Goal: Information Seeking & Learning: Learn about a topic

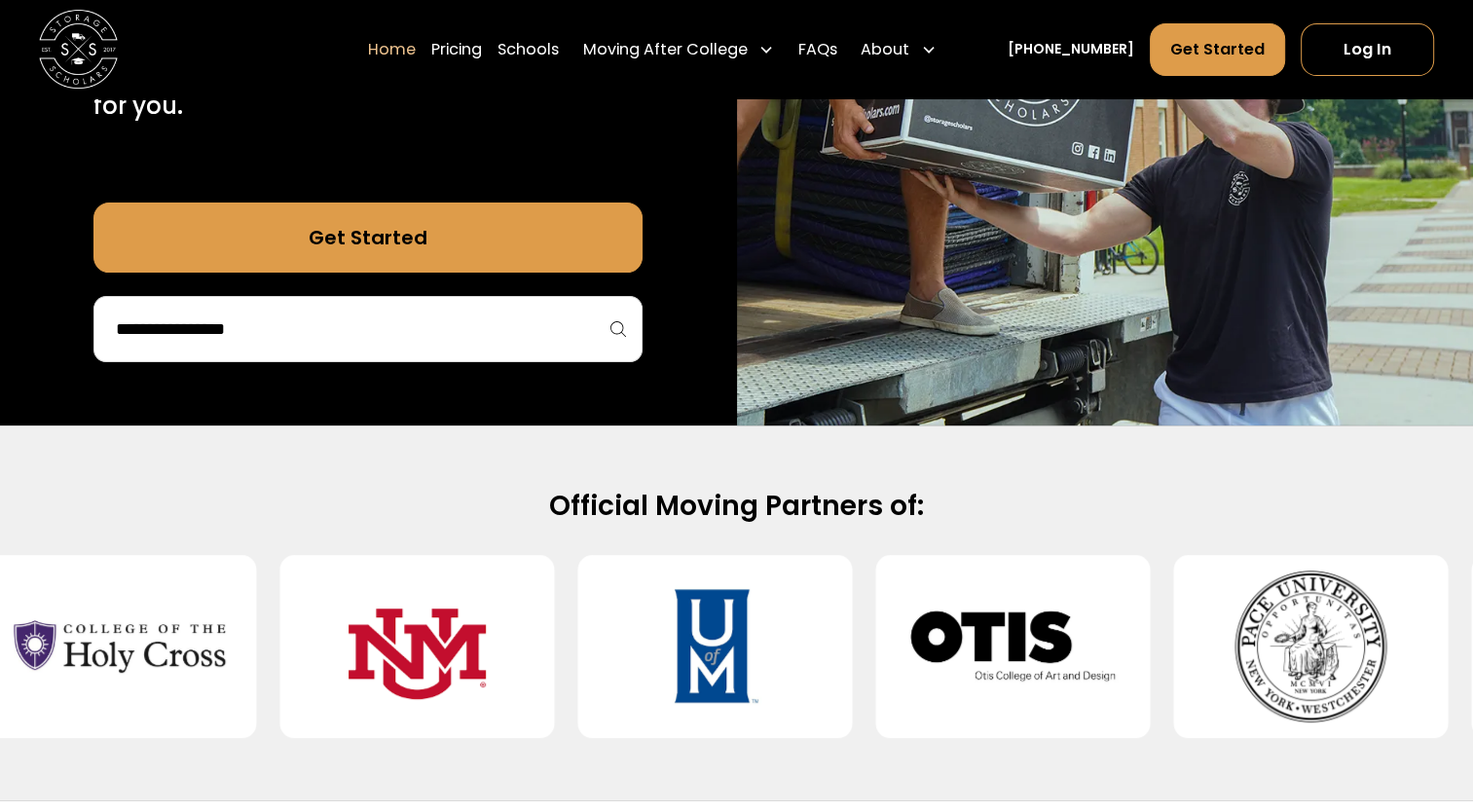
scroll to position [779, 0]
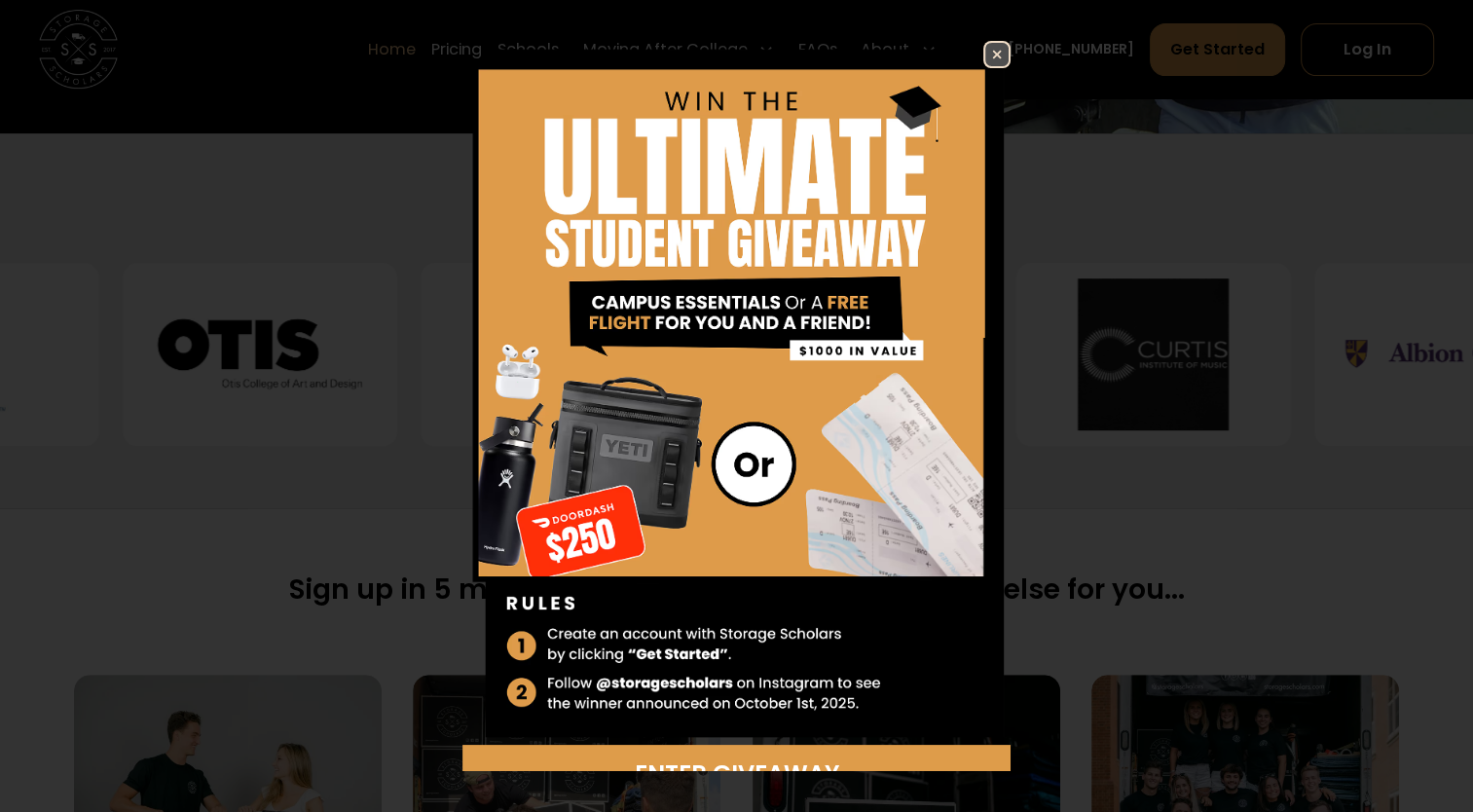
click at [985, 54] on img at bounding box center [997, 55] width 23 height 23
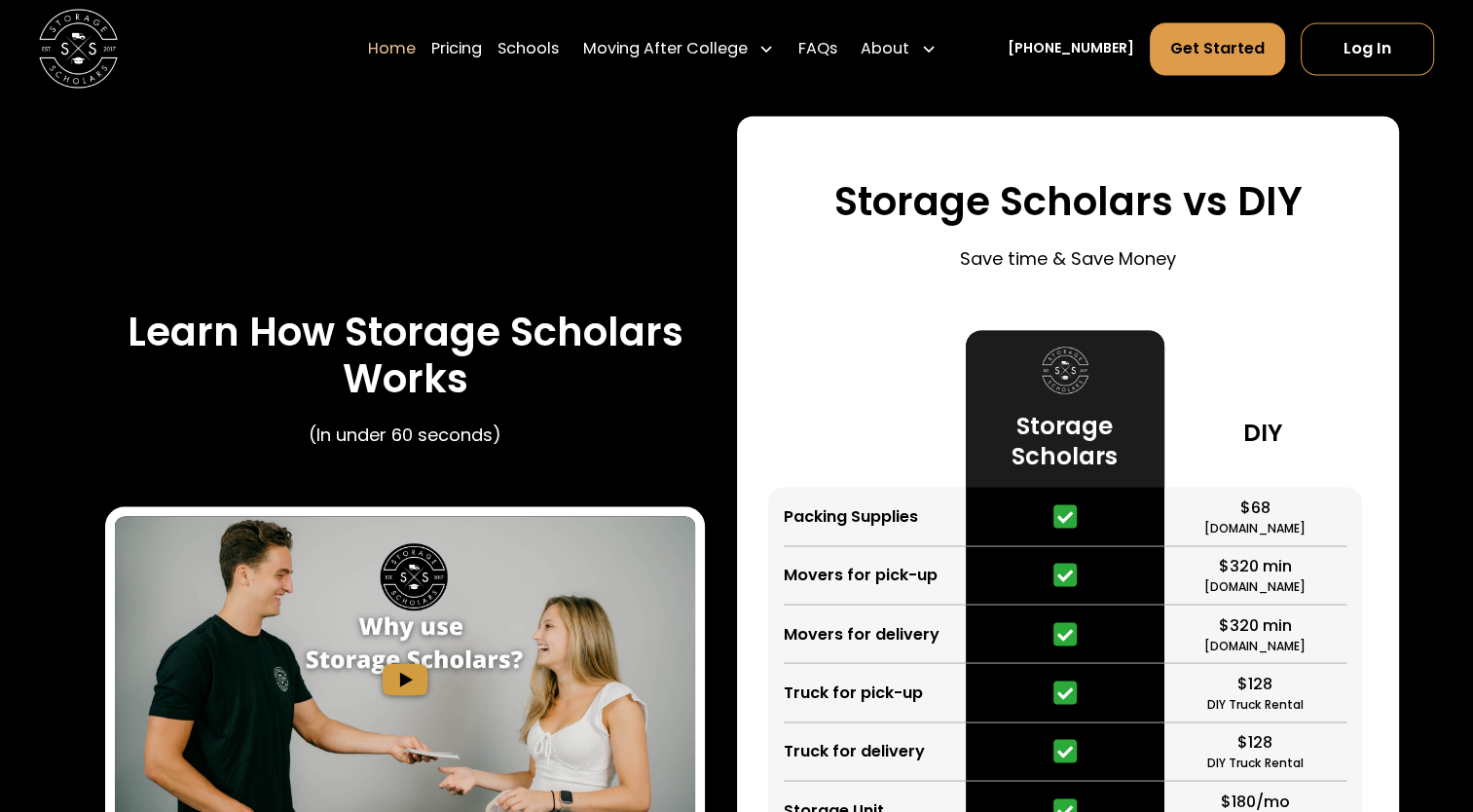
scroll to position [3504, 0]
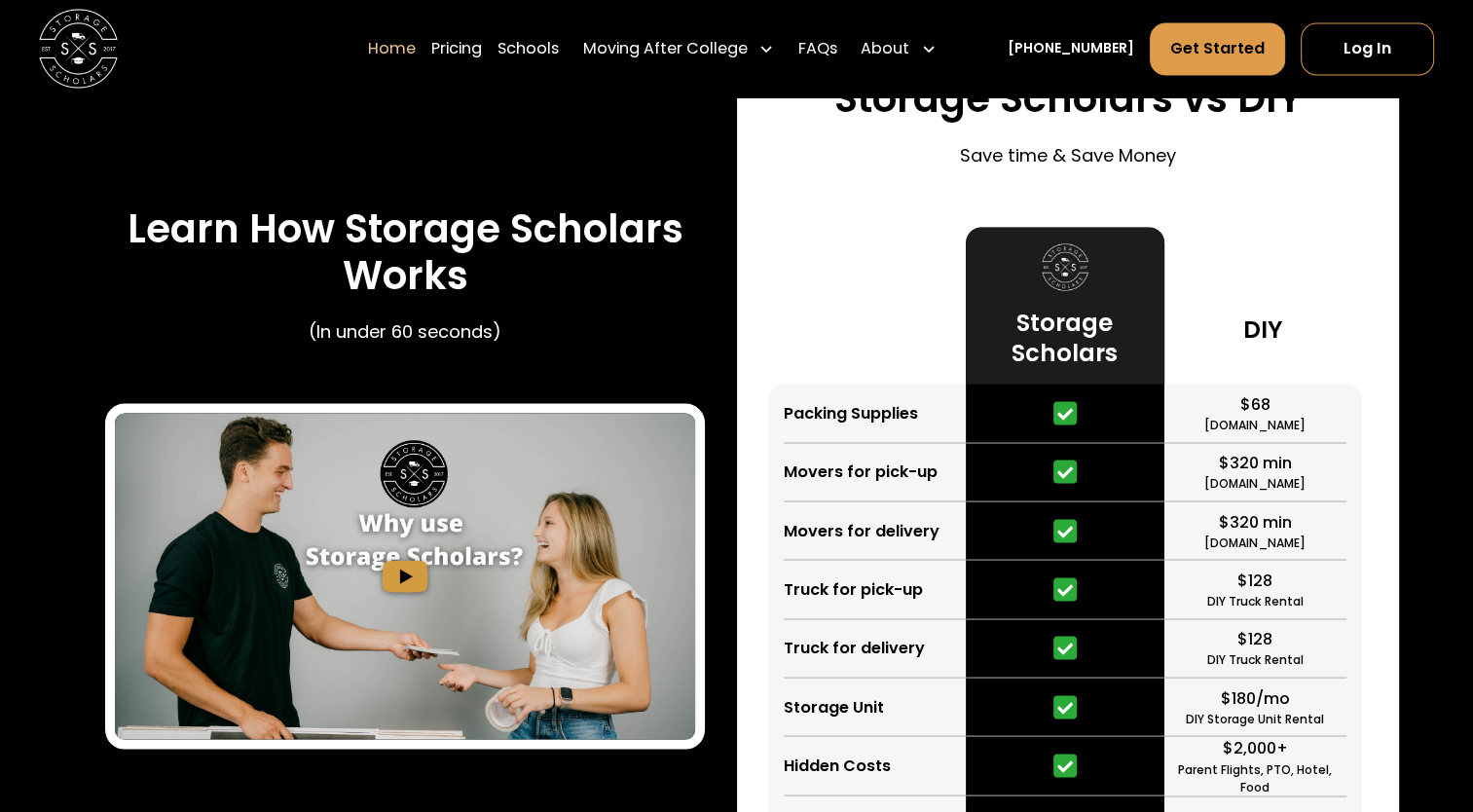
click at [1067, 418] on icon at bounding box center [1065, 414] width 16 height 12
click at [1067, 419] on icon at bounding box center [1065, 414] width 16 height 12
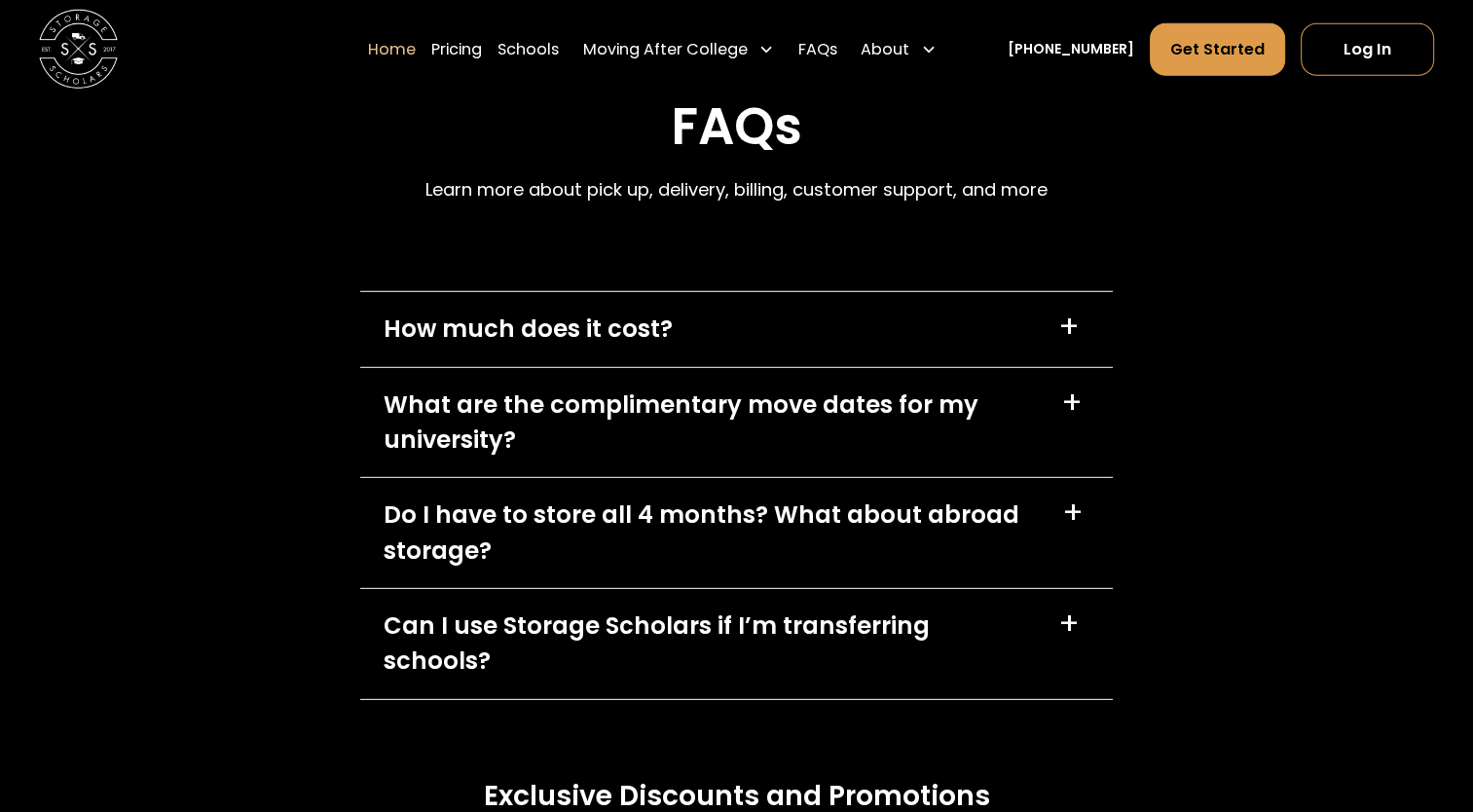
scroll to position [5547, 0]
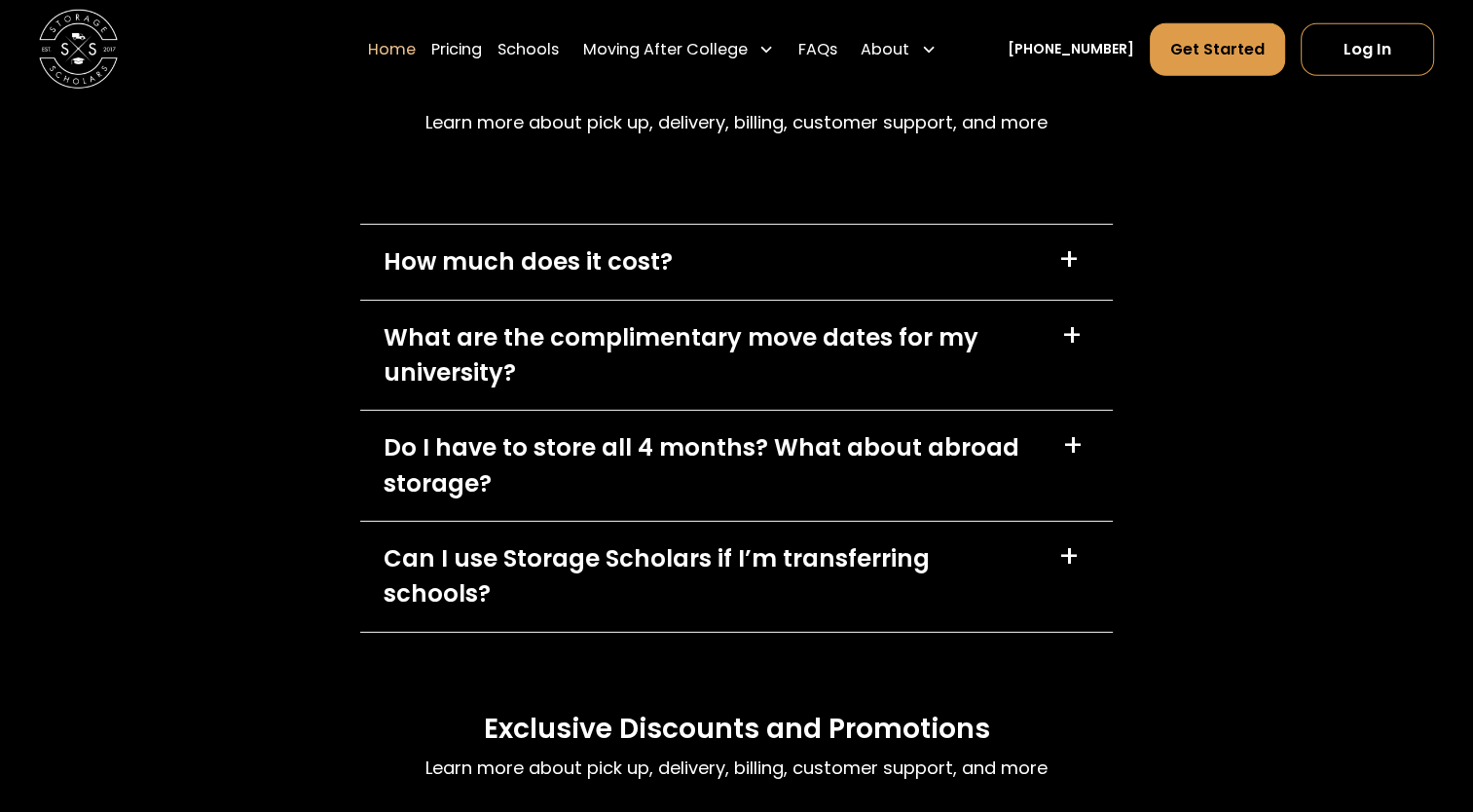
click at [1046, 448] on div "Do I have to store all 4 months? What about abroad storage? +" at bounding box center [736, 466] width 753 height 110
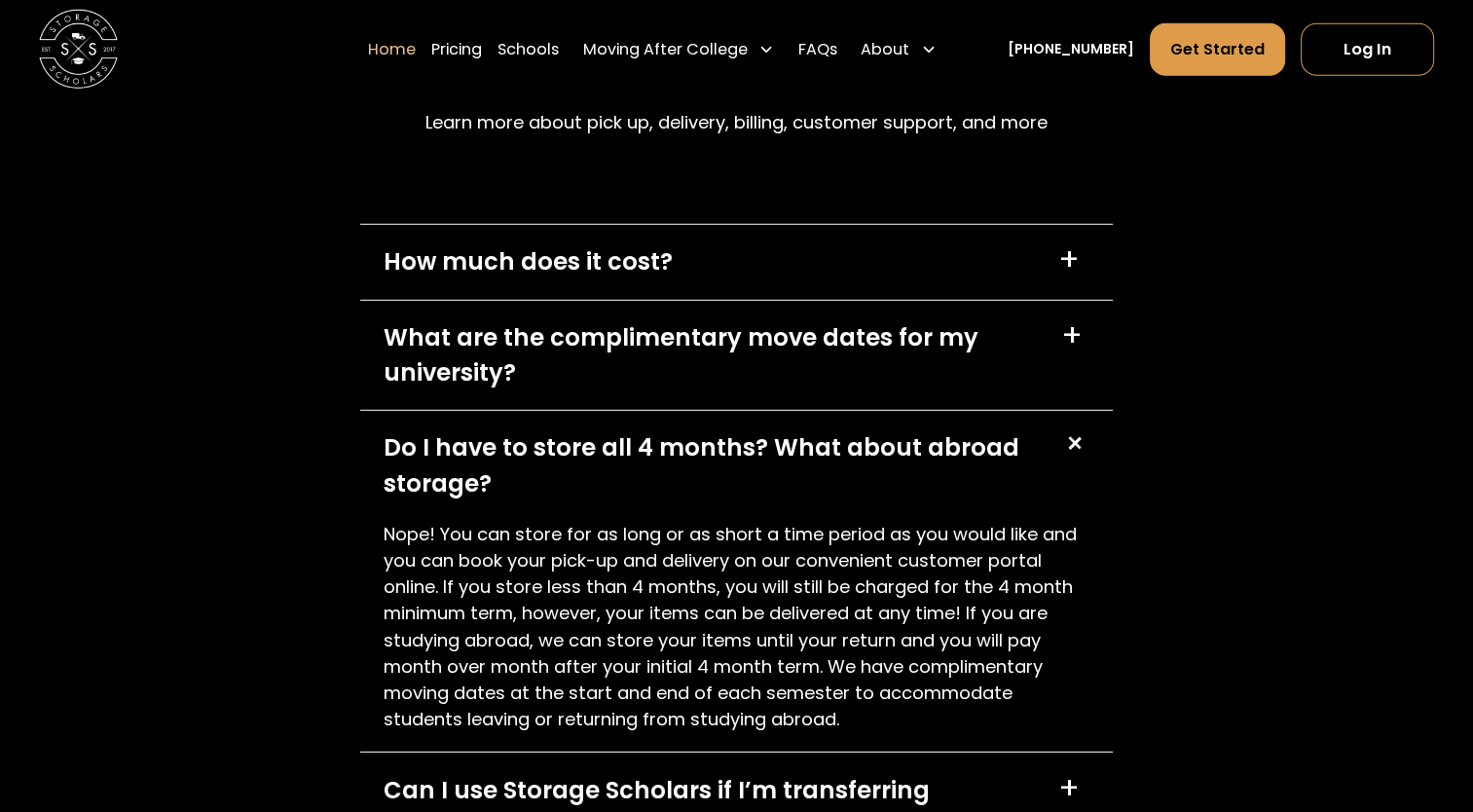
click at [988, 325] on div "What are the complimentary move dates for my university?" at bounding box center [711, 355] width 654 height 70
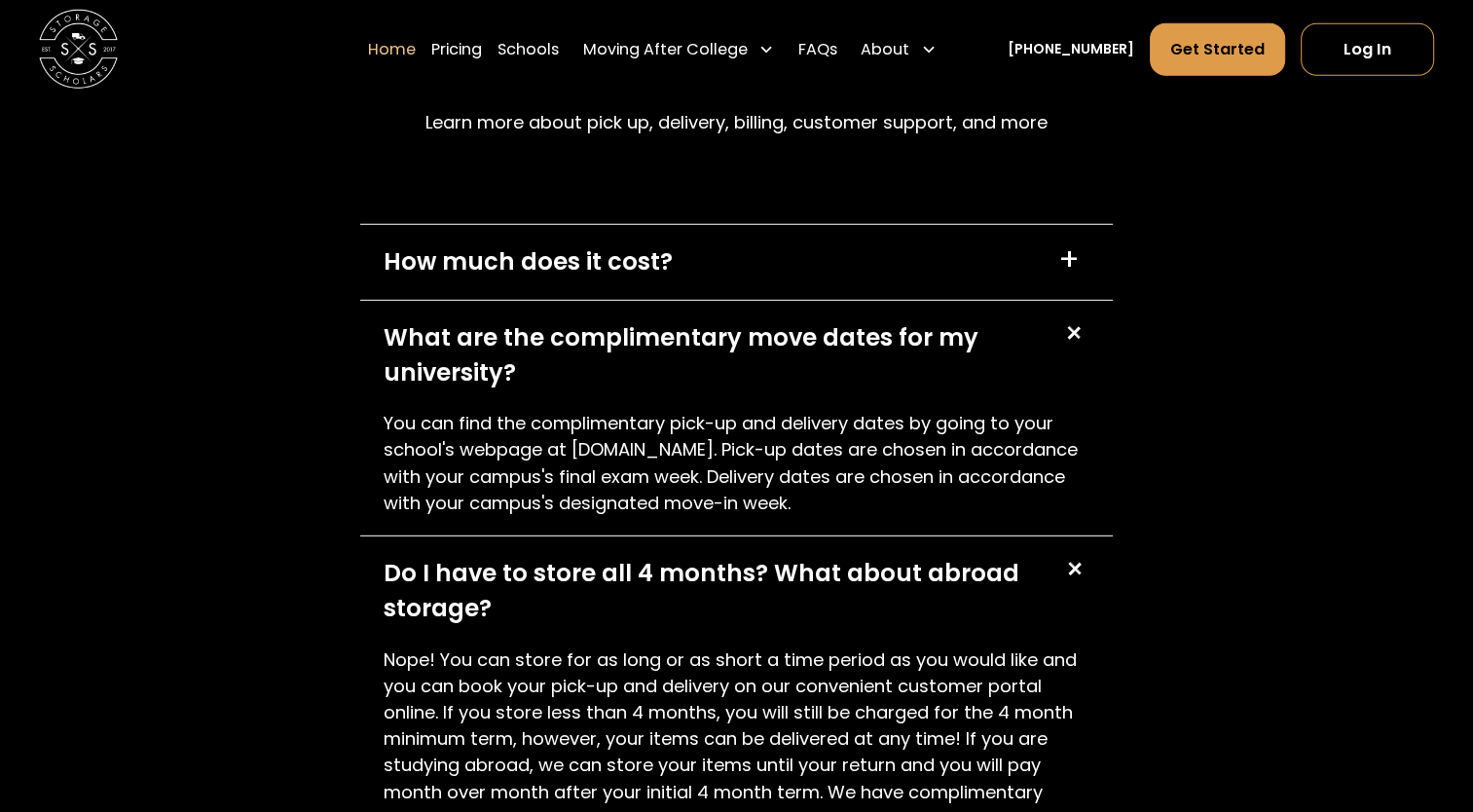
click at [971, 259] on div "How much does it cost? +" at bounding box center [736, 262] width 753 height 74
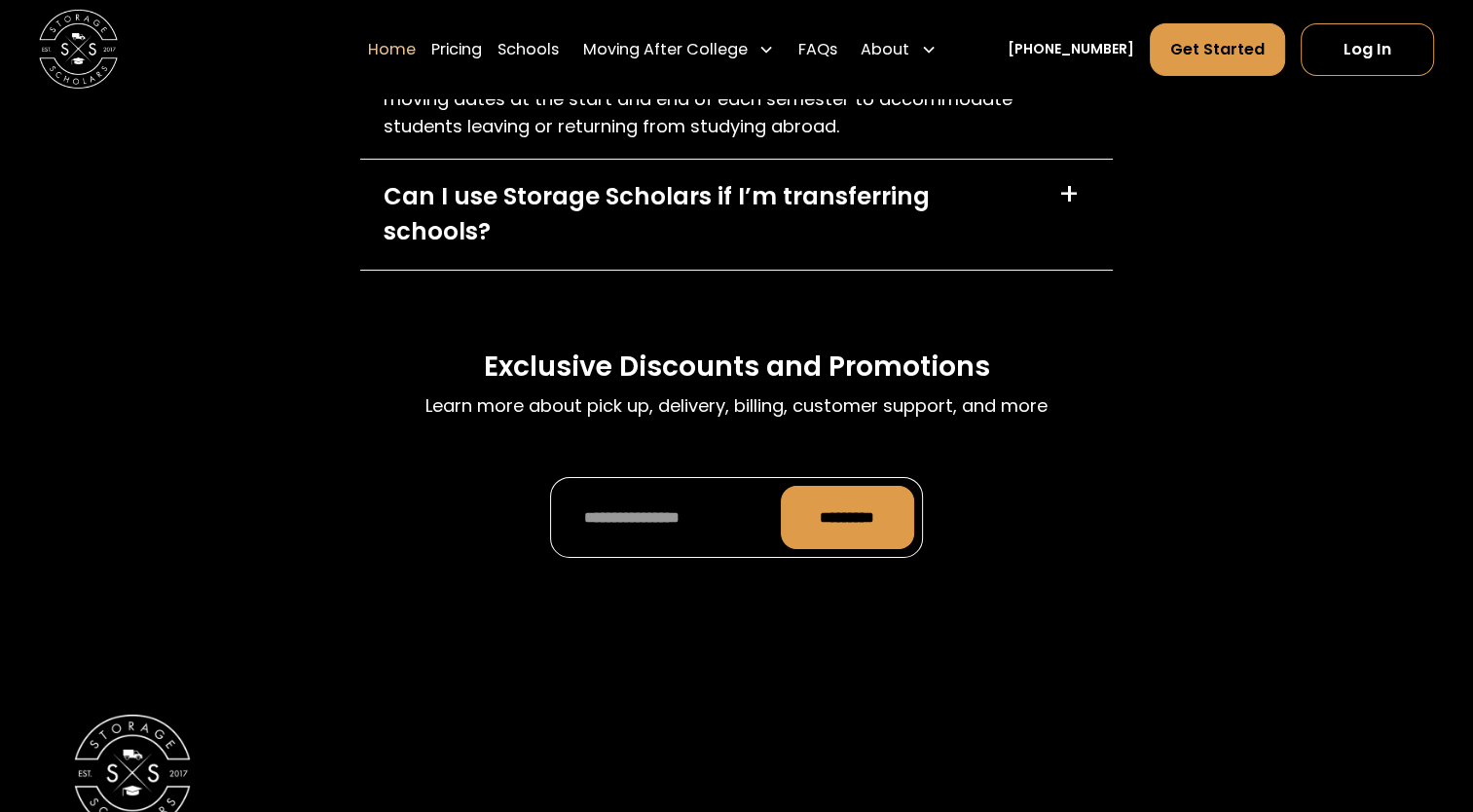
scroll to position [6424, 0]
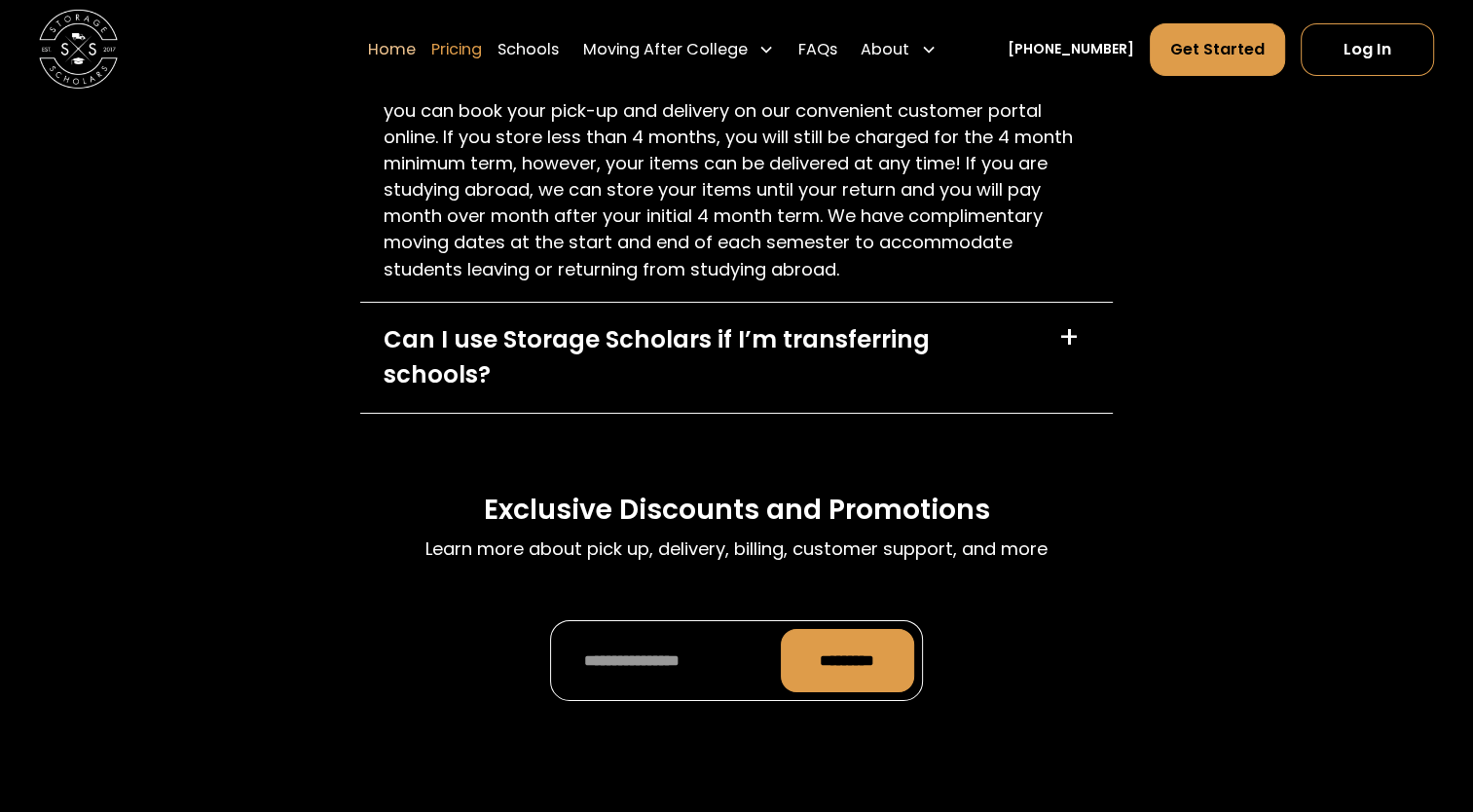
click at [482, 45] on link "Pricing" at bounding box center [457, 49] width 51 height 55
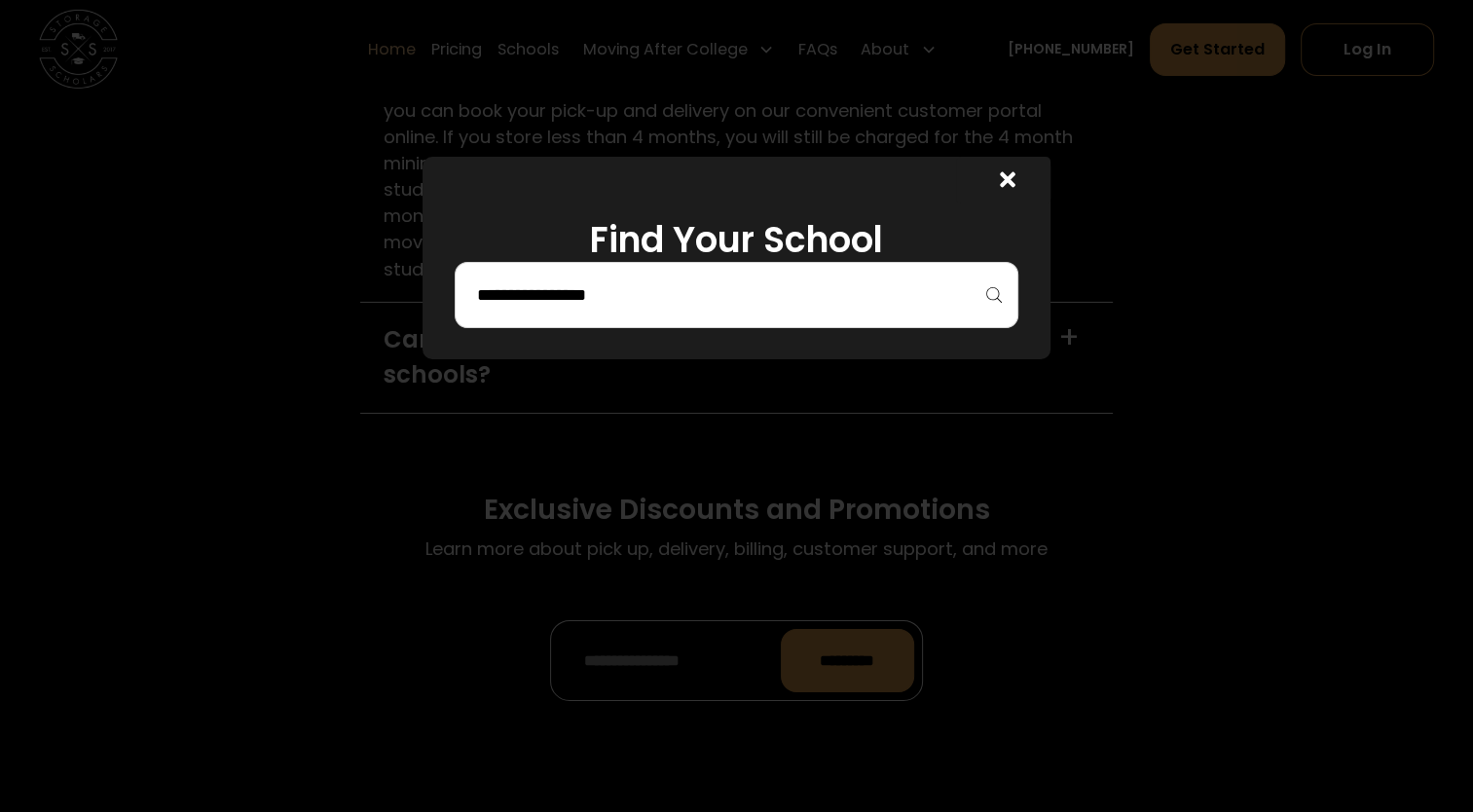
click at [845, 307] on input "search" at bounding box center [737, 295] width 524 height 33
click at [799, 290] on input "****" at bounding box center [737, 295] width 524 height 33
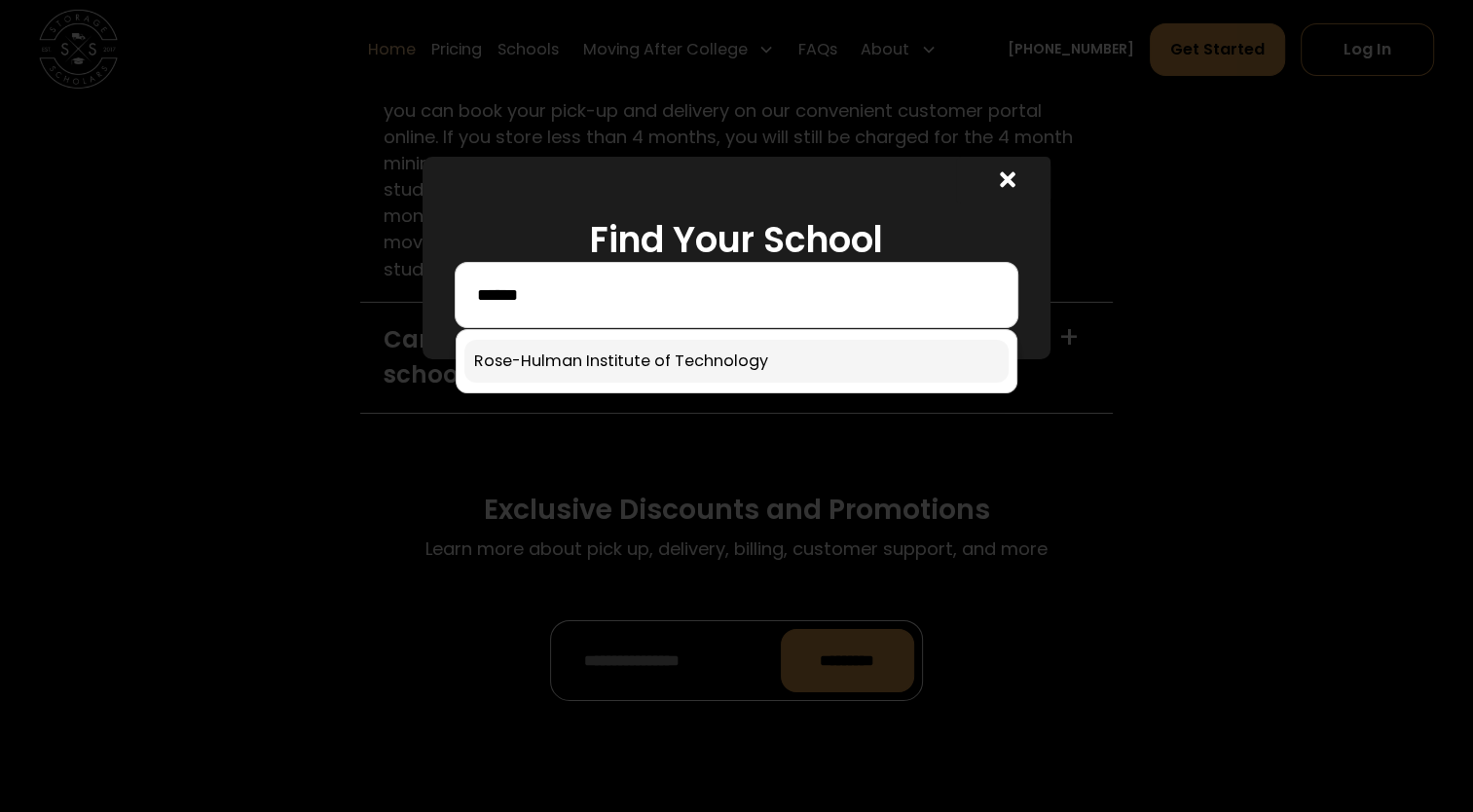
click at [707, 349] on link at bounding box center [737, 361] width 545 height 43
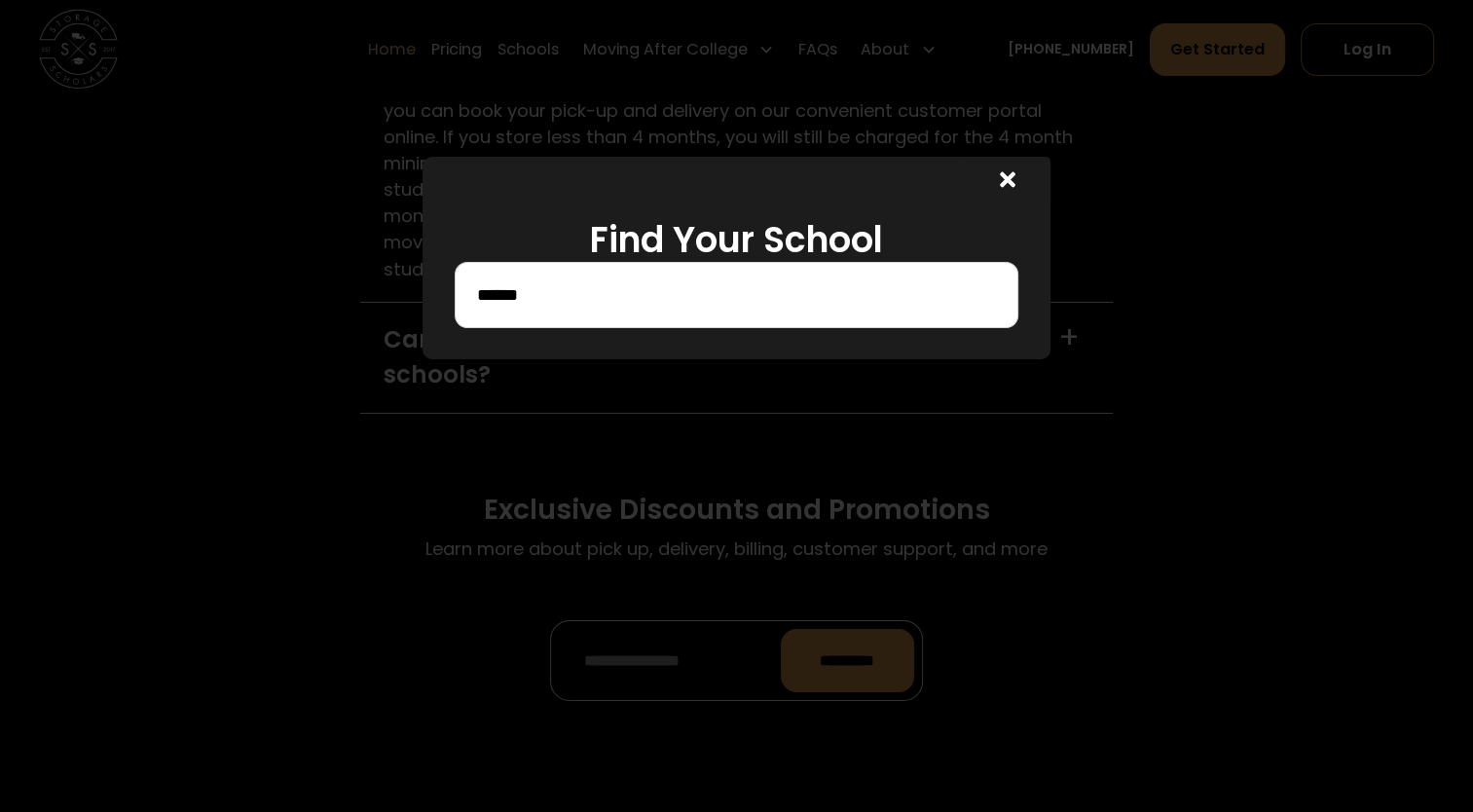
click at [698, 287] on input "******" at bounding box center [737, 295] width 524 height 33
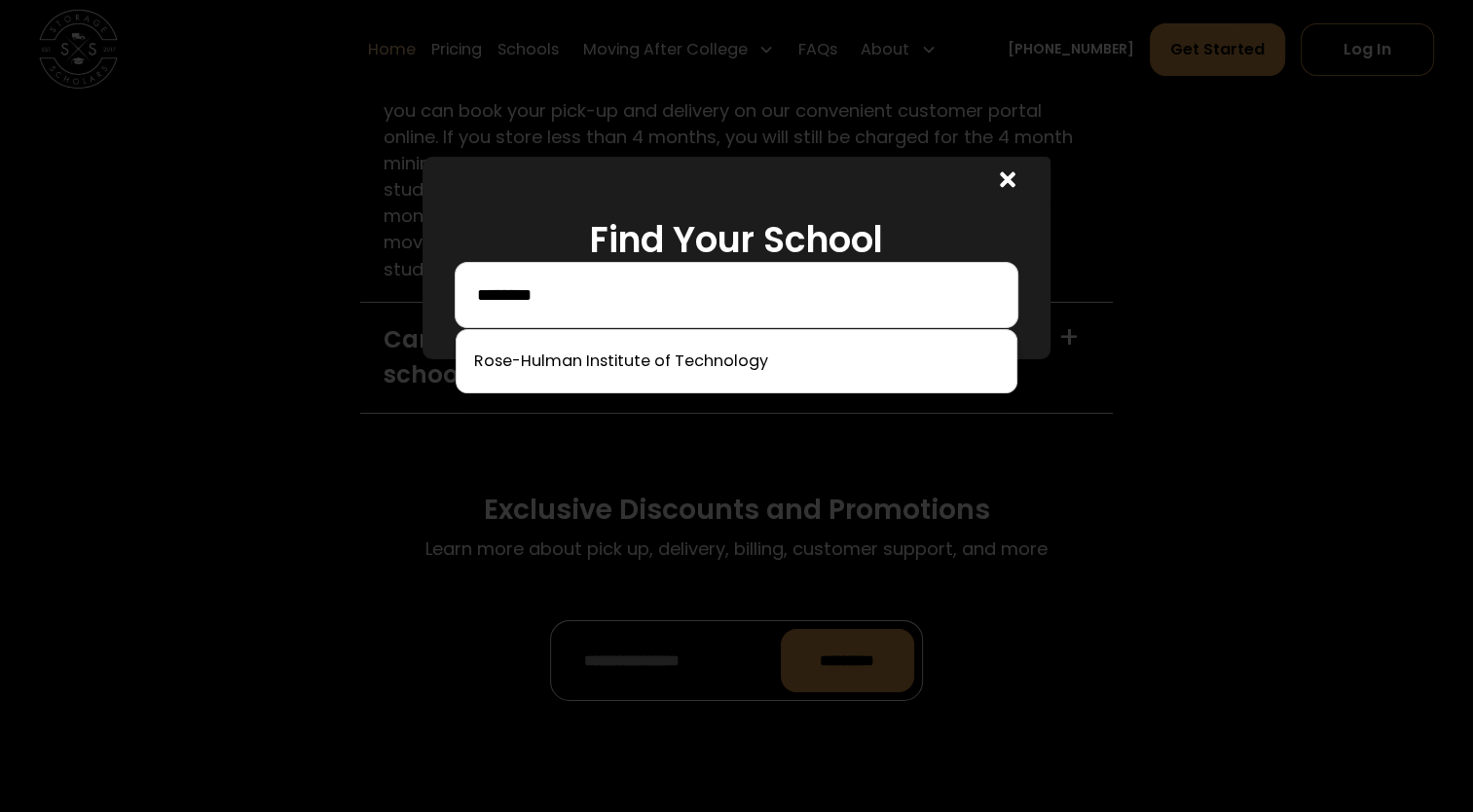
type input "********"
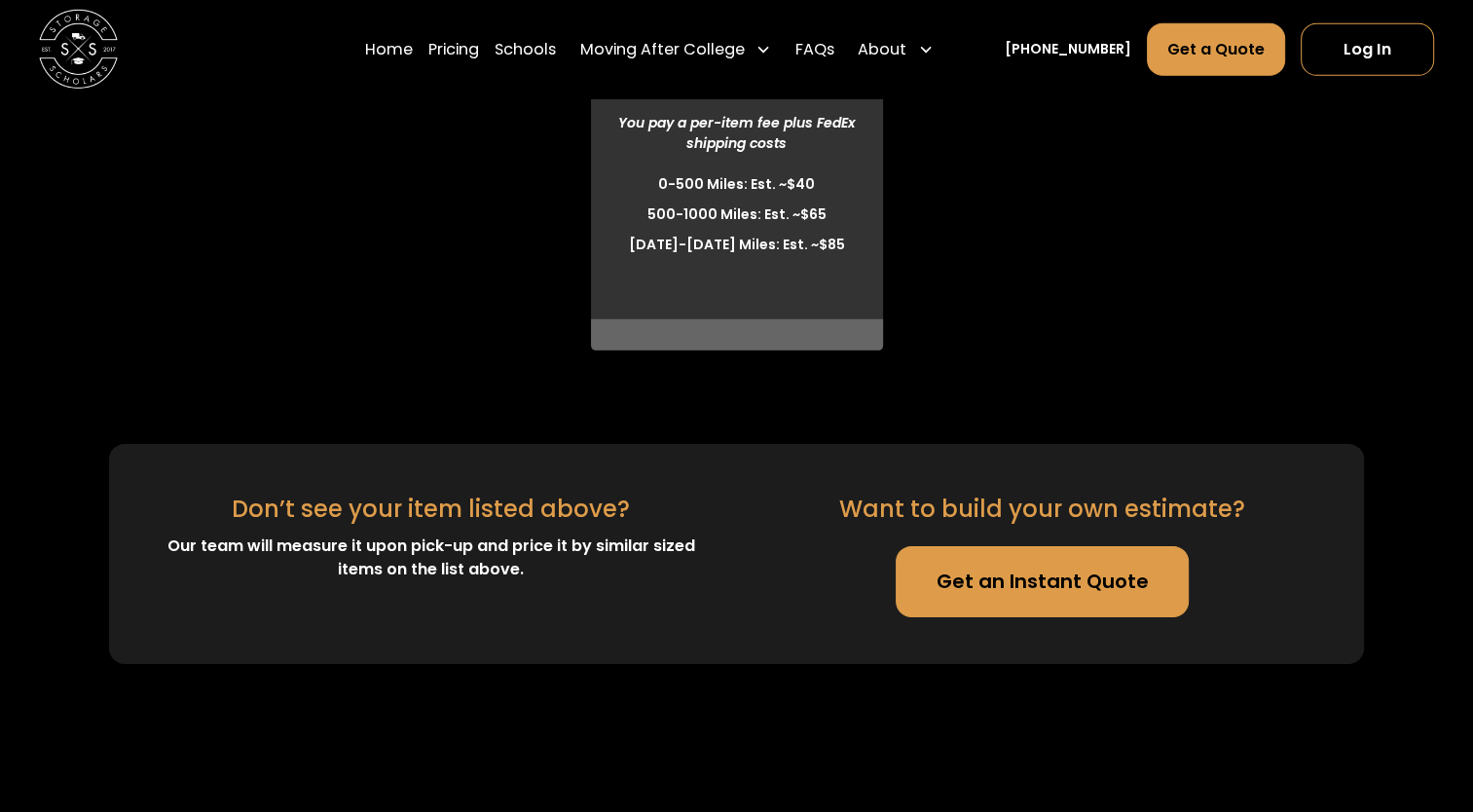
scroll to position [6333, 0]
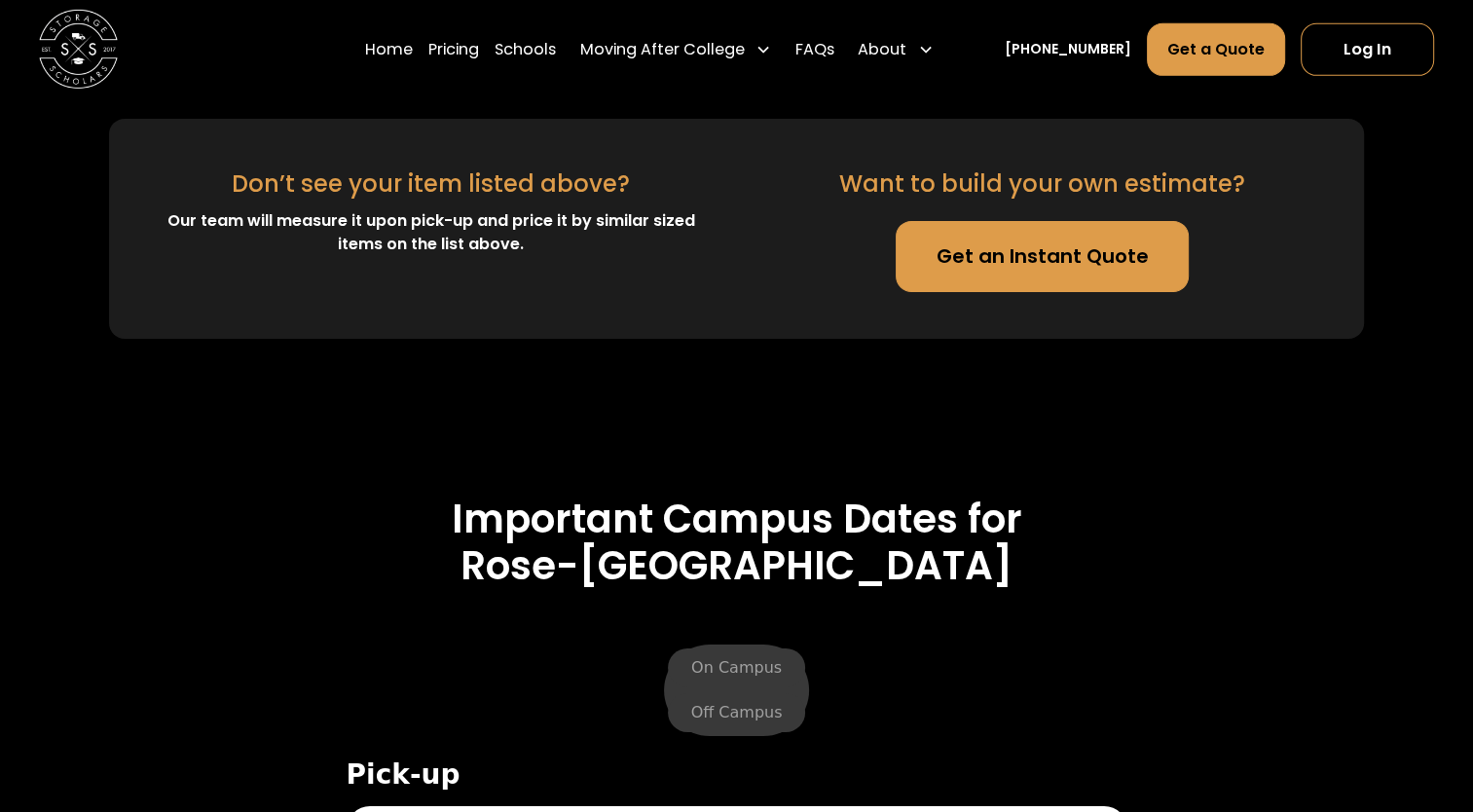
click at [1005, 291] on link "Get an Instant Quote" at bounding box center [1042, 256] width 293 height 70
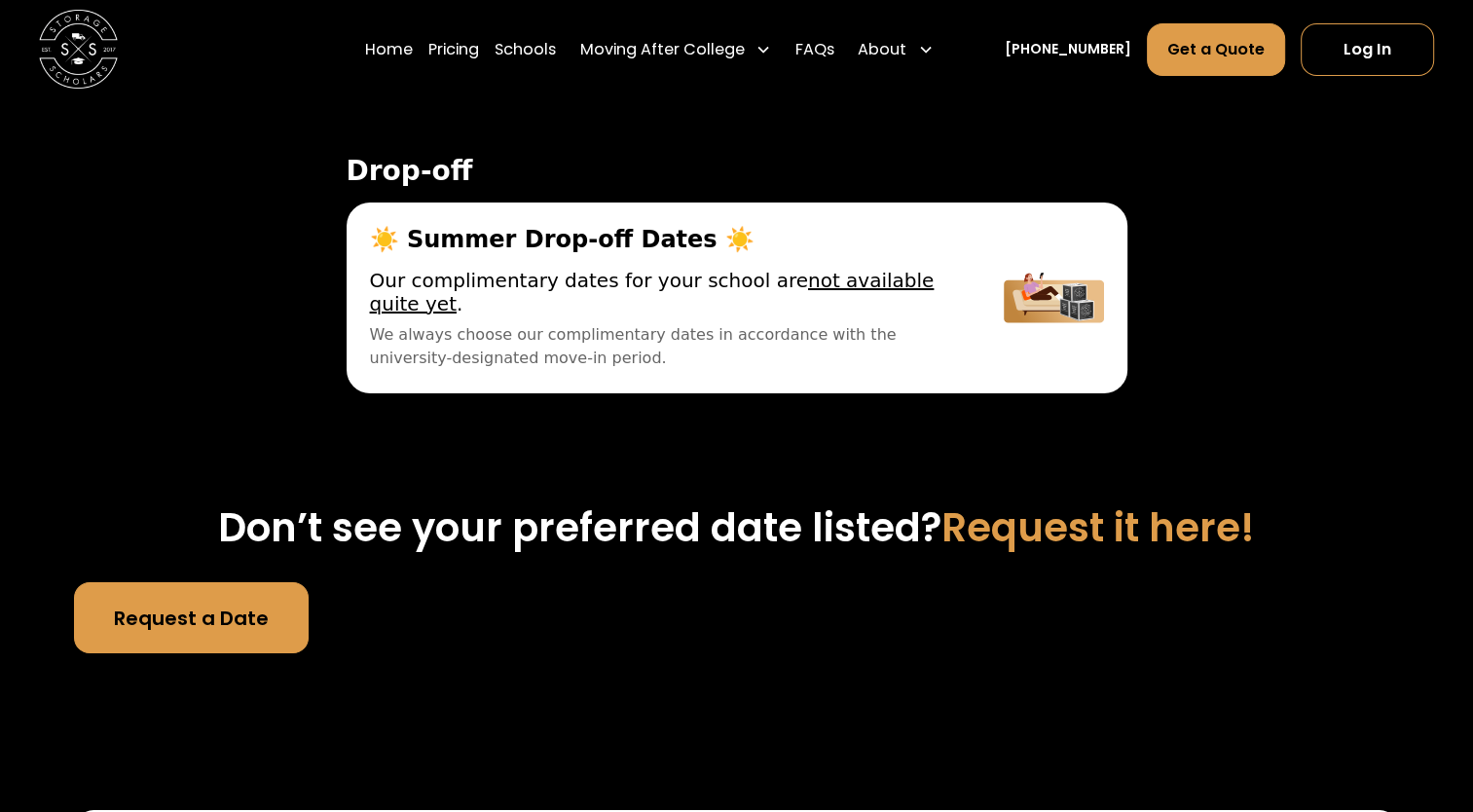
scroll to position [7306, 0]
